Goal: Communication & Community: Answer question/provide support

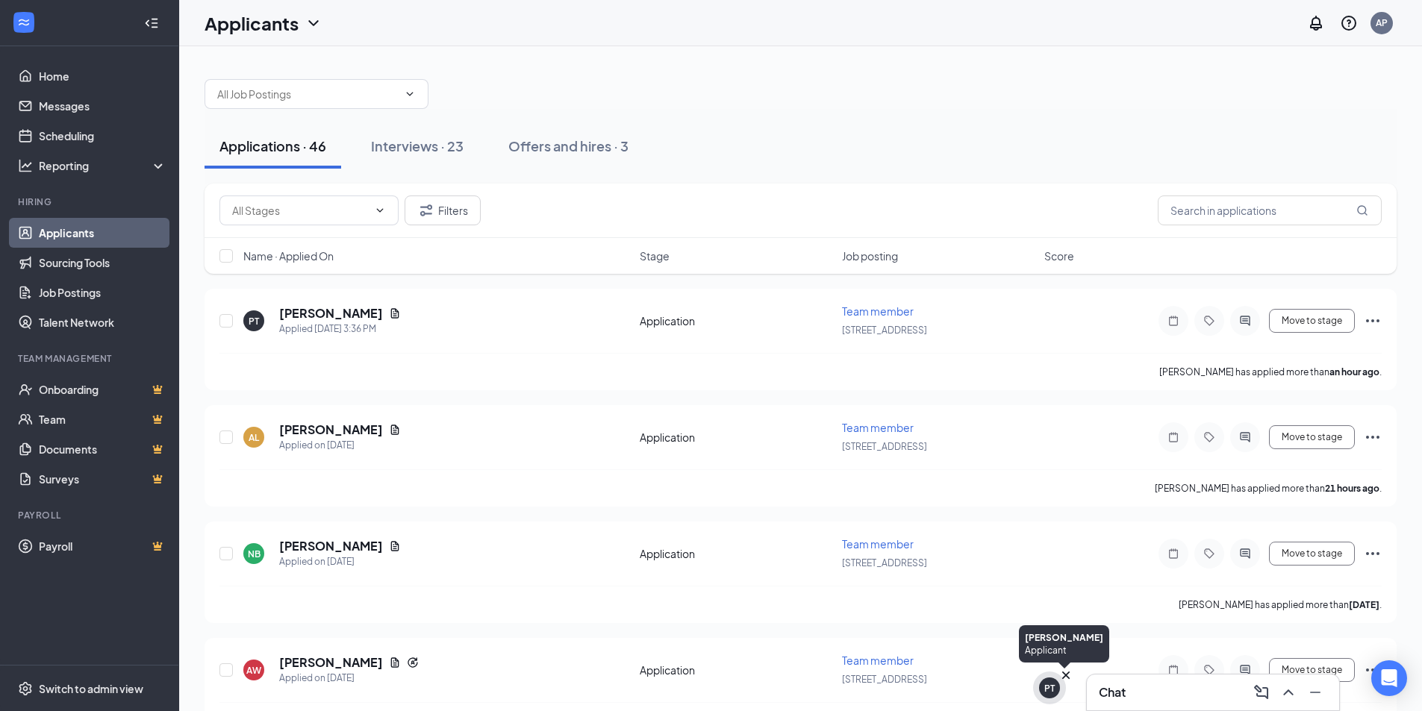
click at [1053, 691] on div "PT" at bounding box center [1049, 688] width 10 height 13
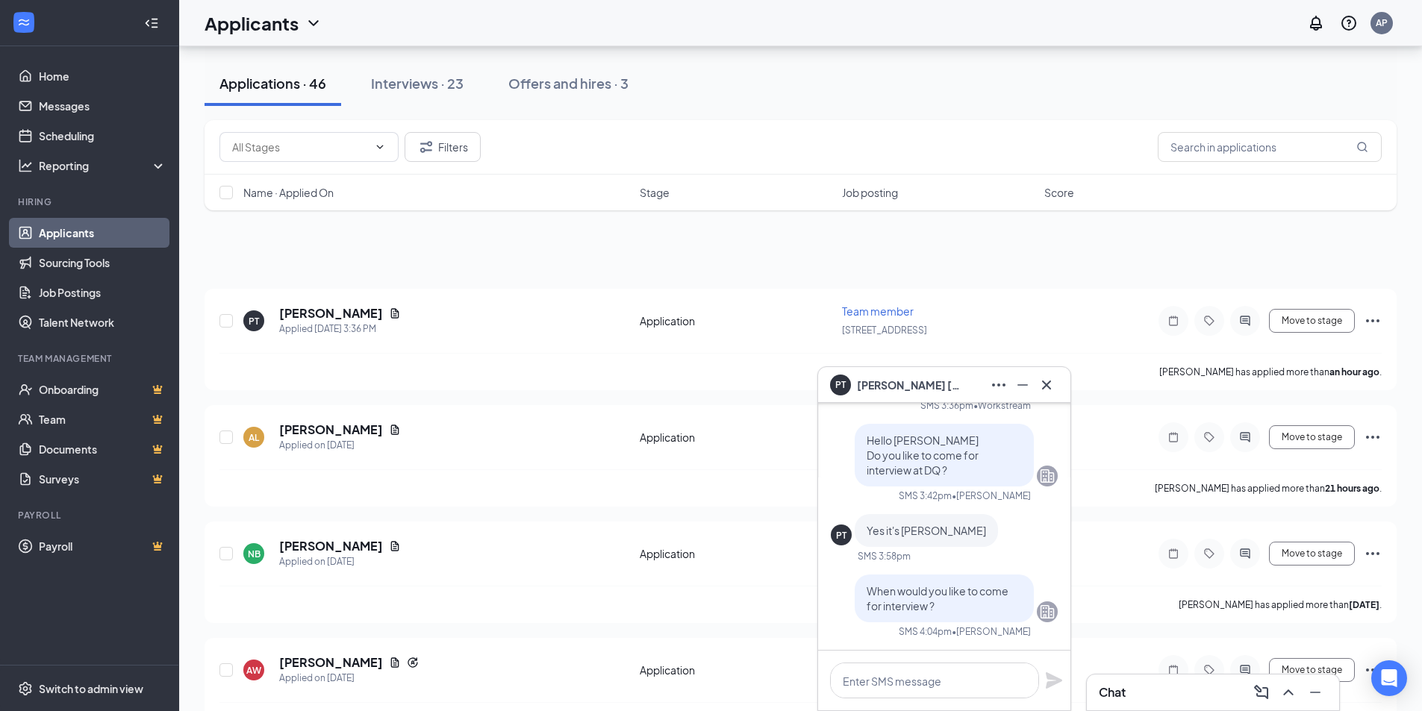
scroll to position [597, 0]
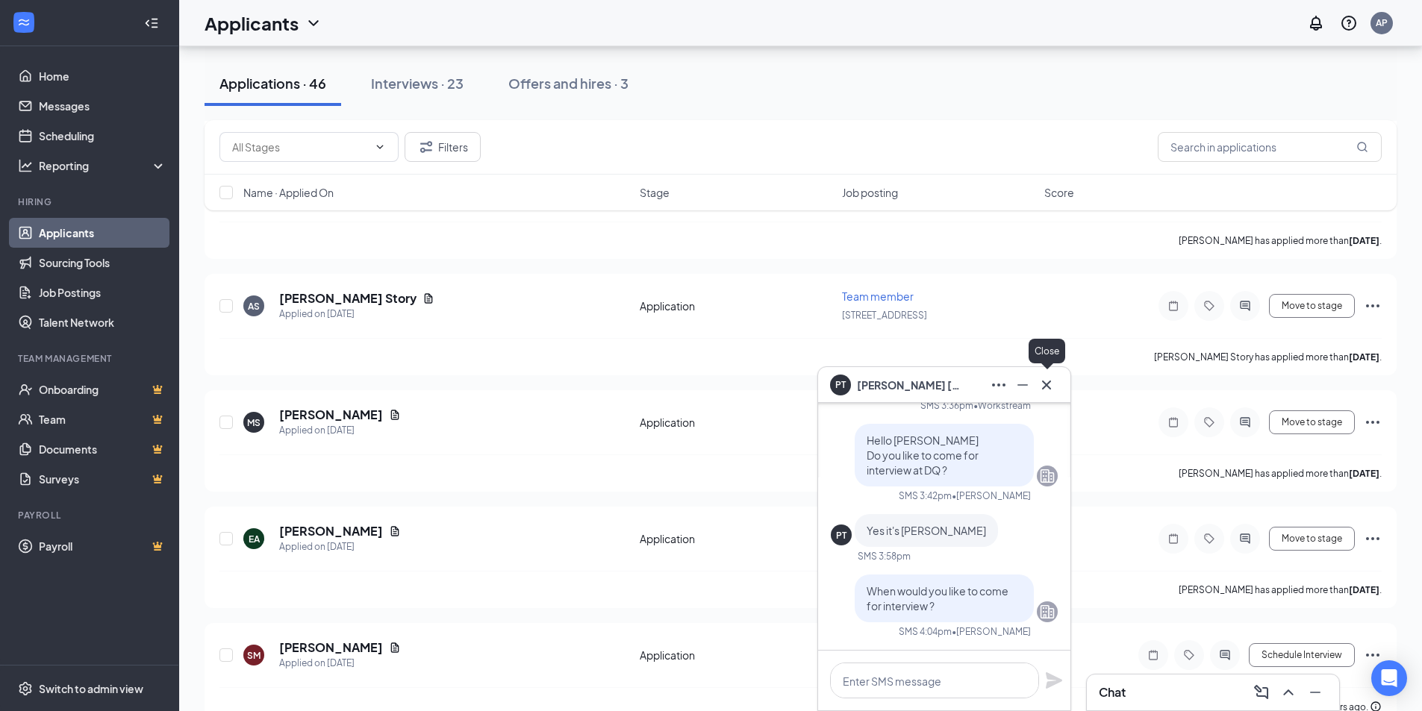
click at [1044, 389] on icon "Cross" at bounding box center [1047, 385] width 18 height 18
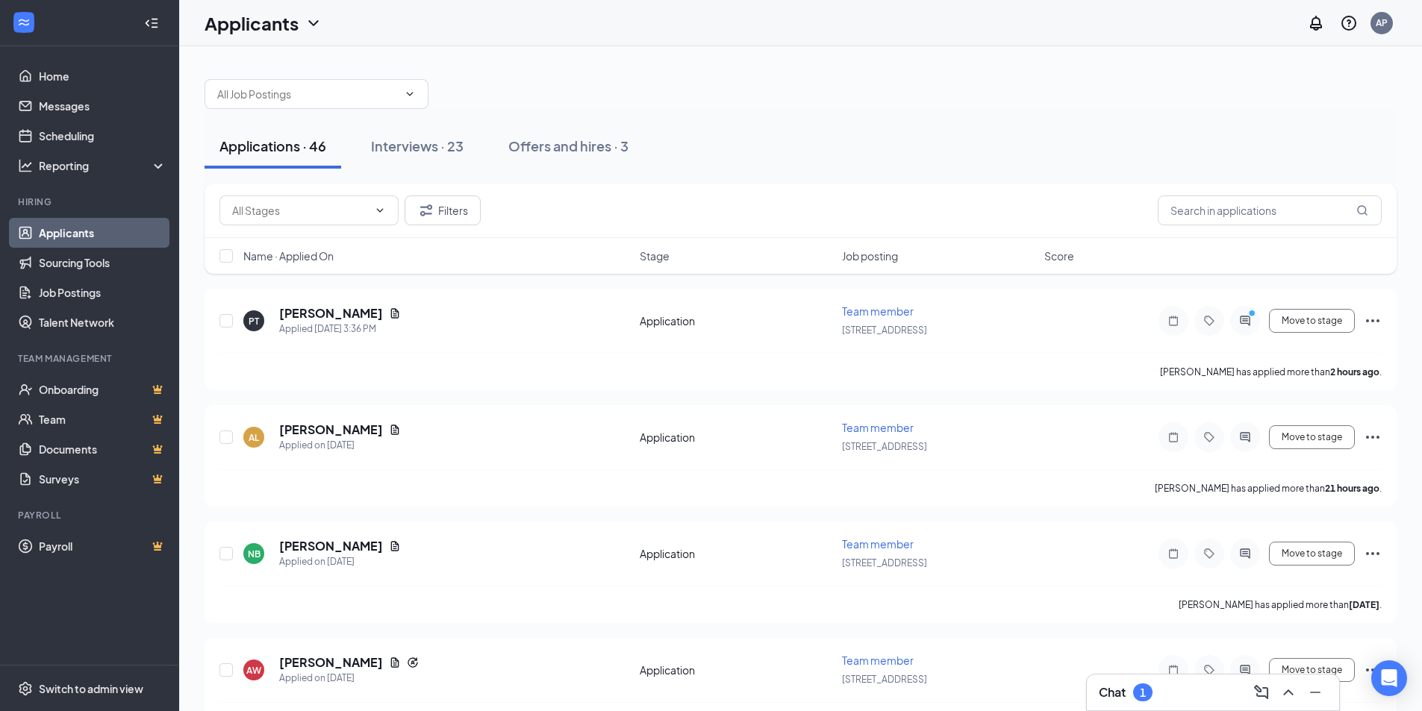
click at [1191, 688] on div "Chat 1" at bounding box center [1213, 693] width 228 height 24
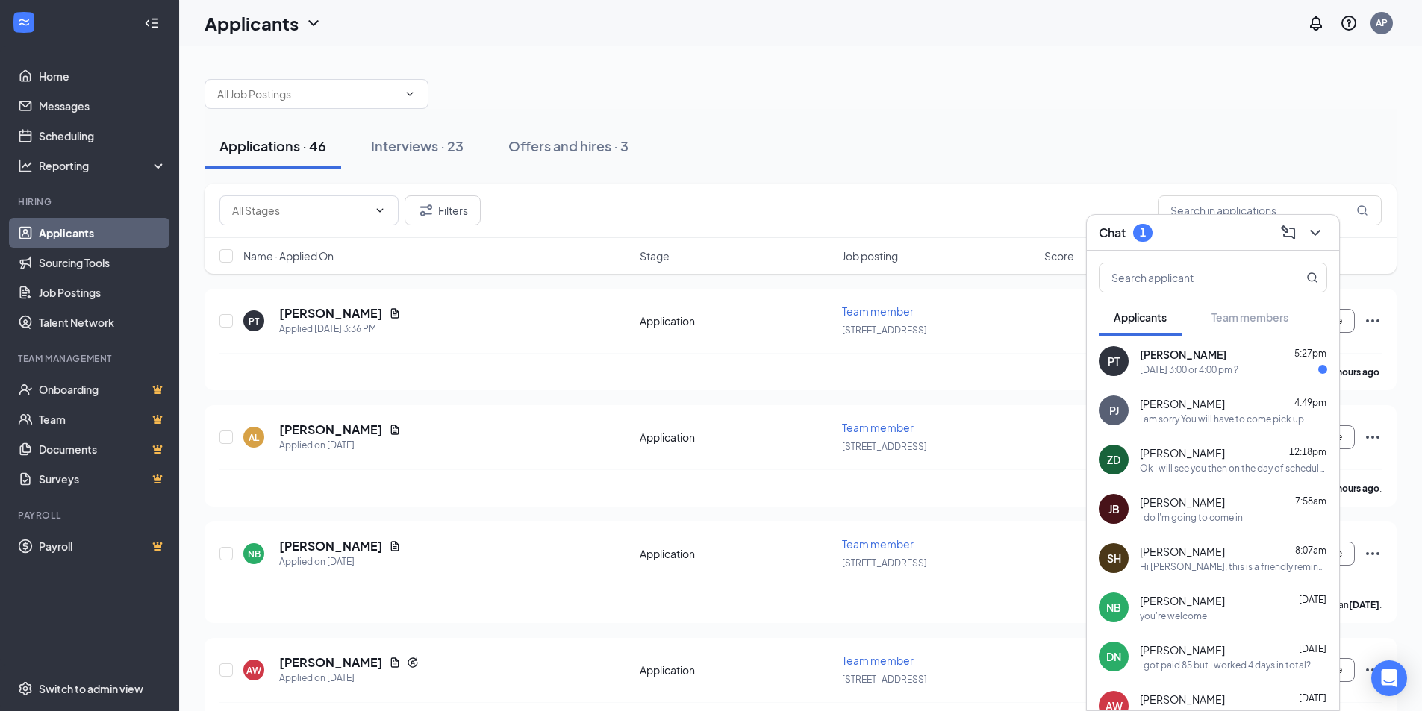
click at [1206, 361] on div "Penny Todd 5:27pm" at bounding box center [1233, 354] width 187 height 15
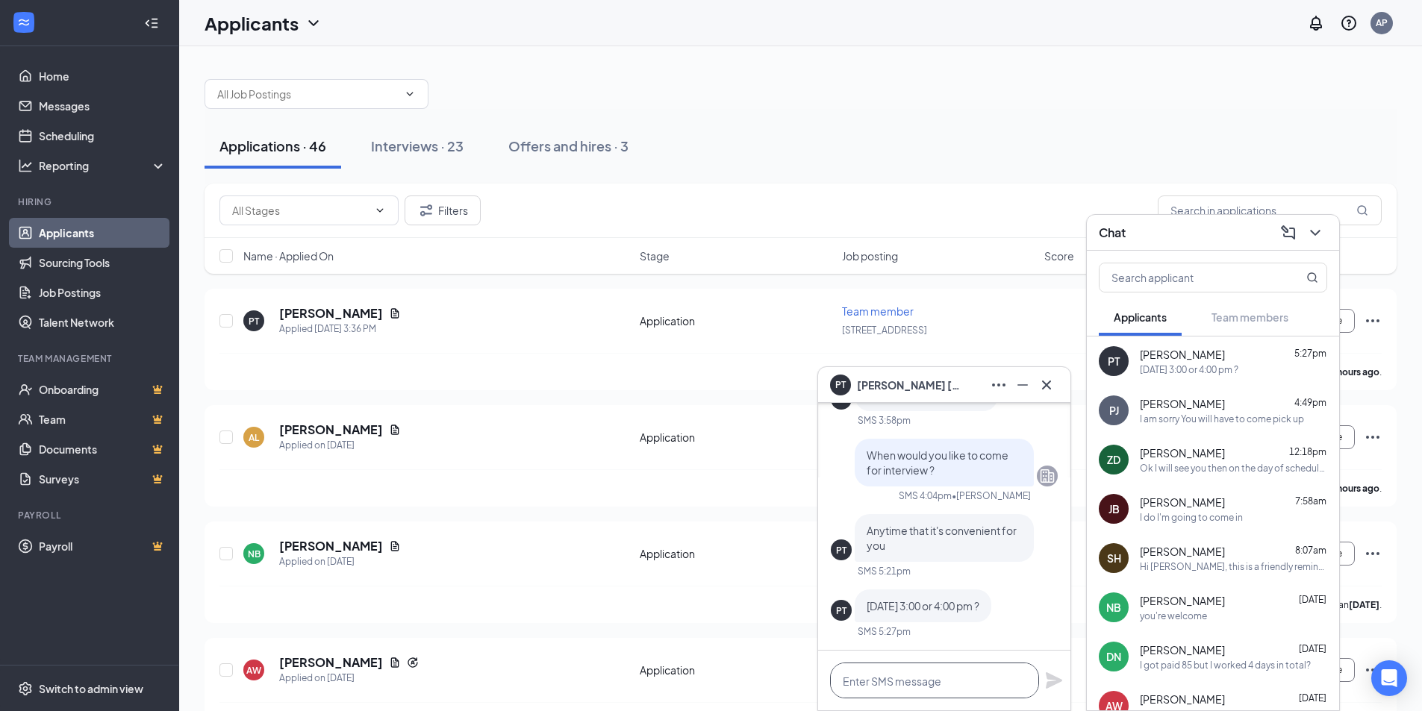
click at [889, 675] on textarea at bounding box center [934, 681] width 209 height 36
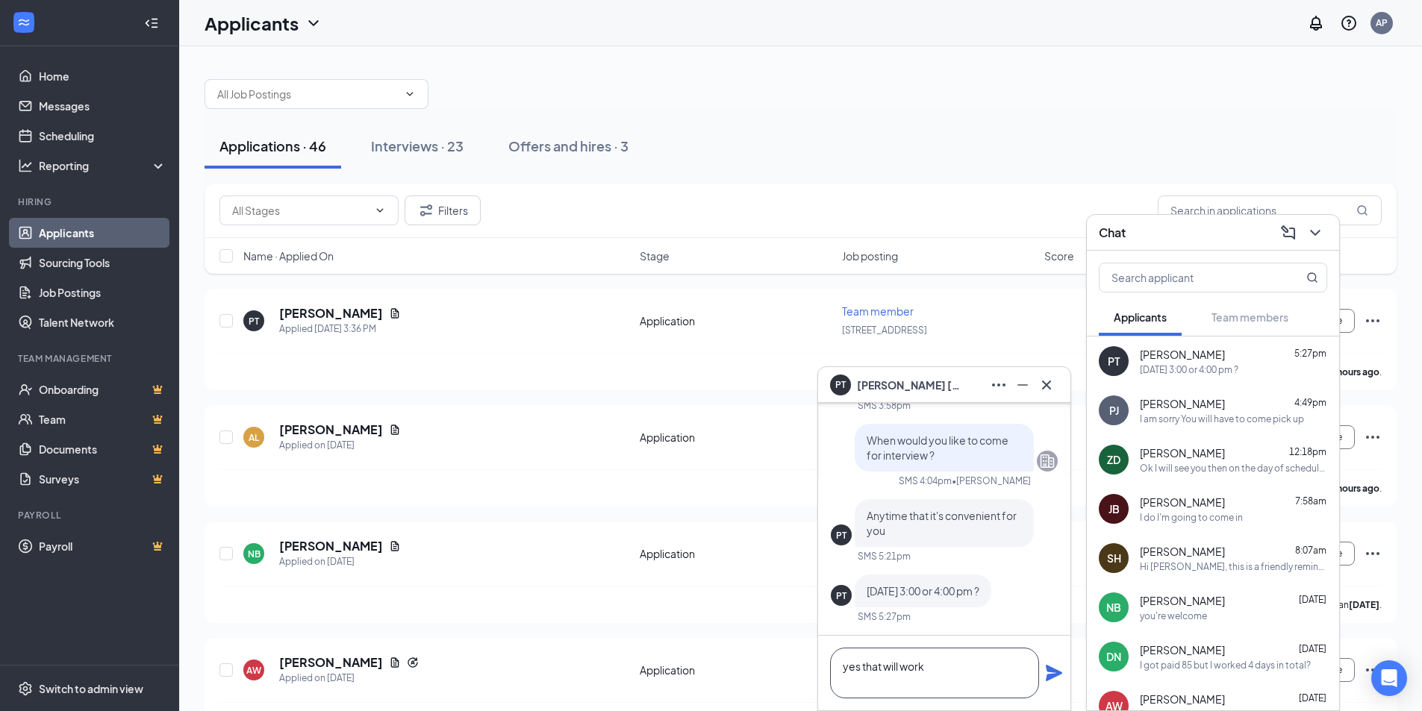
type textarea "yes that will work"
click at [1051, 676] on icon "Plane" at bounding box center [1054, 673] width 16 height 16
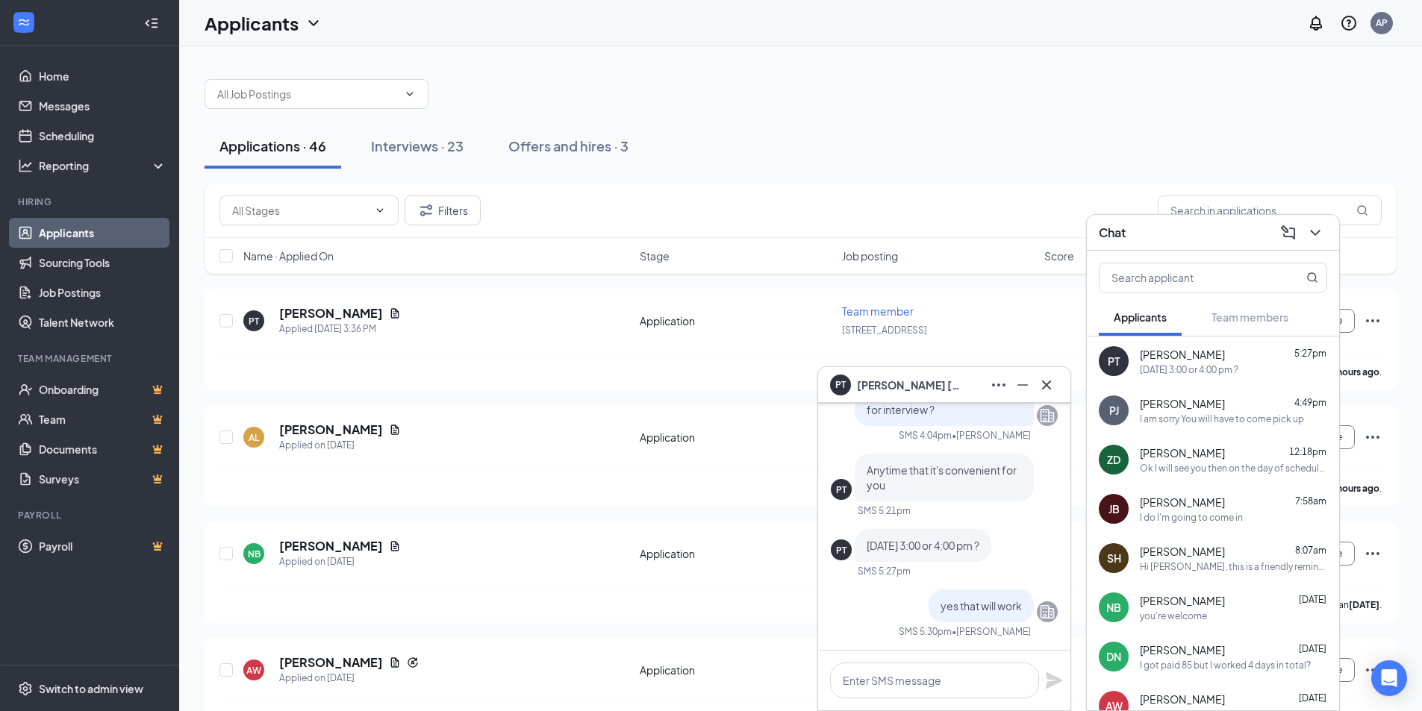
scroll to position [0, 0]
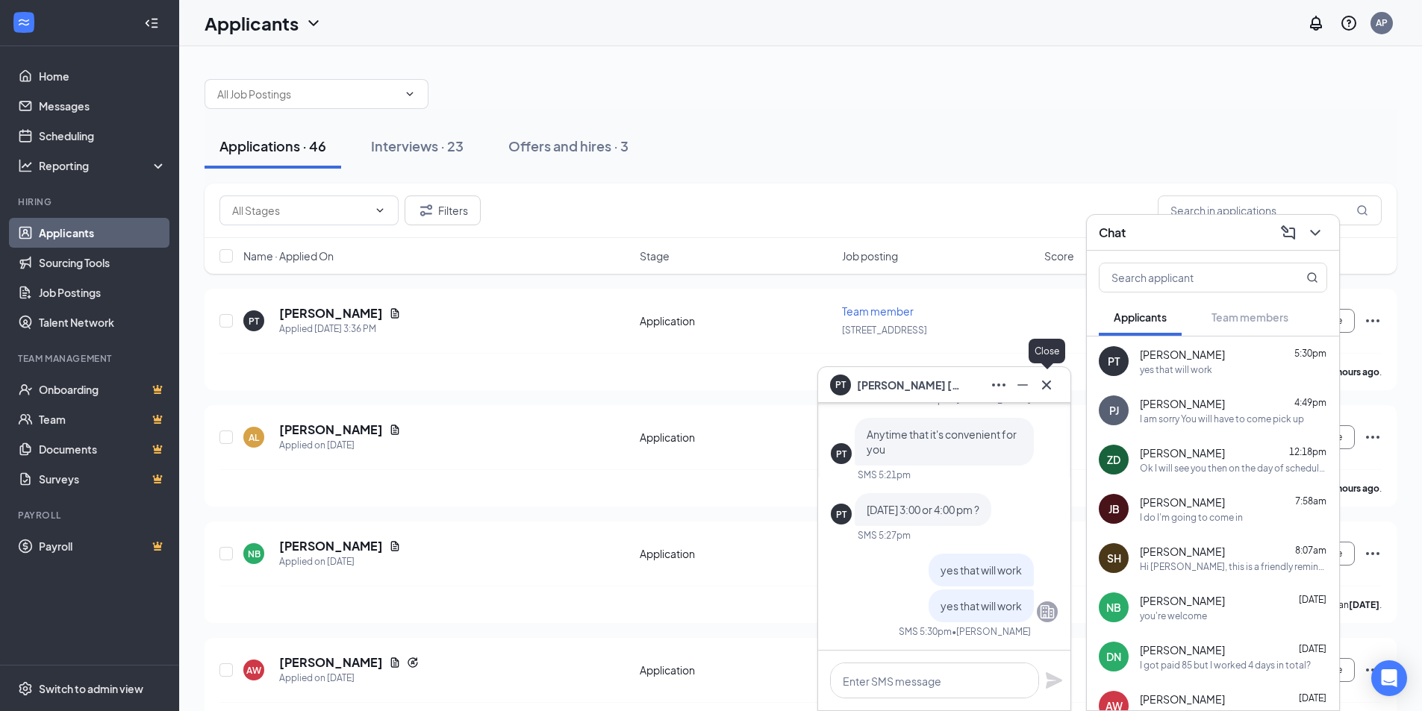
drag, startPoint x: 1049, startPoint y: 387, endPoint x: 1064, endPoint y: 387, distance: 14.9
click at [1049, 387] on icon "Cross" at bounding box center [1046, 384] width 9 height 9
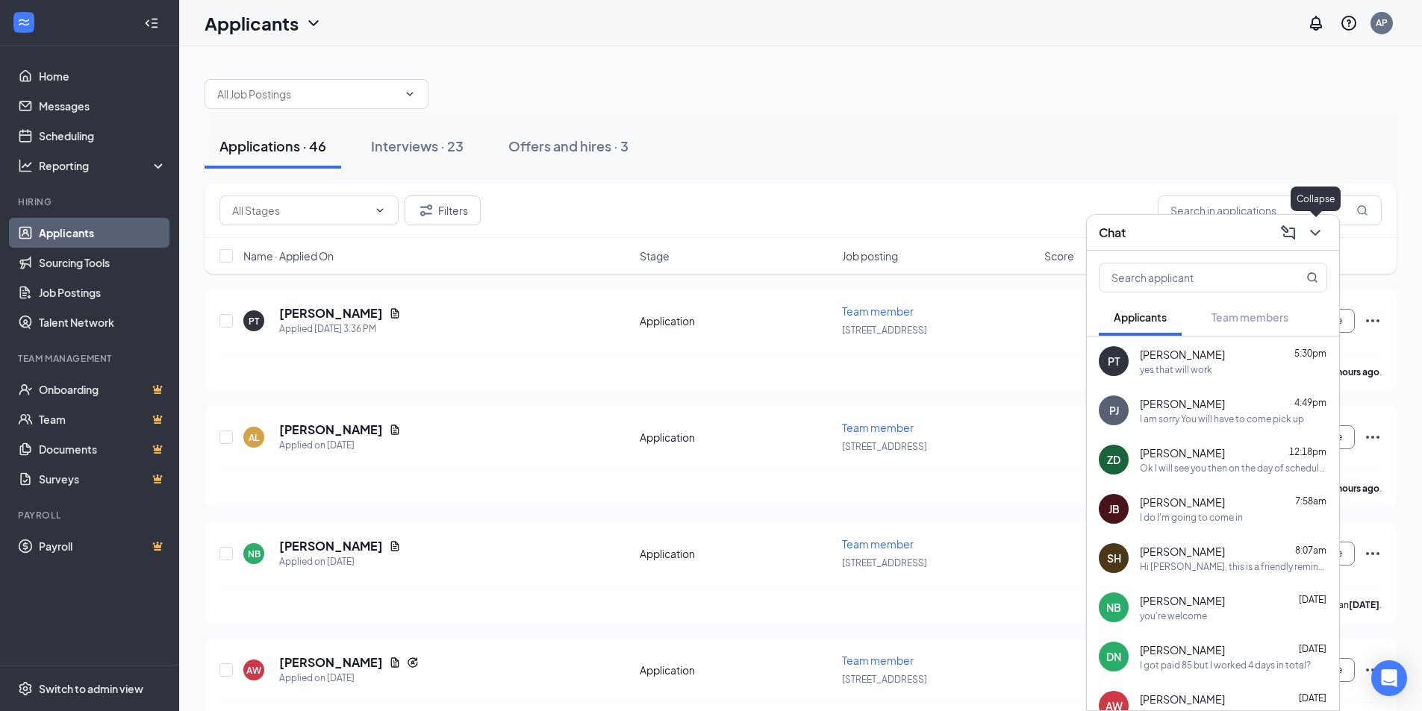
click at [1315, 225] on icon "ChevronDown" at bounding box center [1315, 233] width 18 height 18
